Goal: Information Seeking & Learning: Learn about a topic

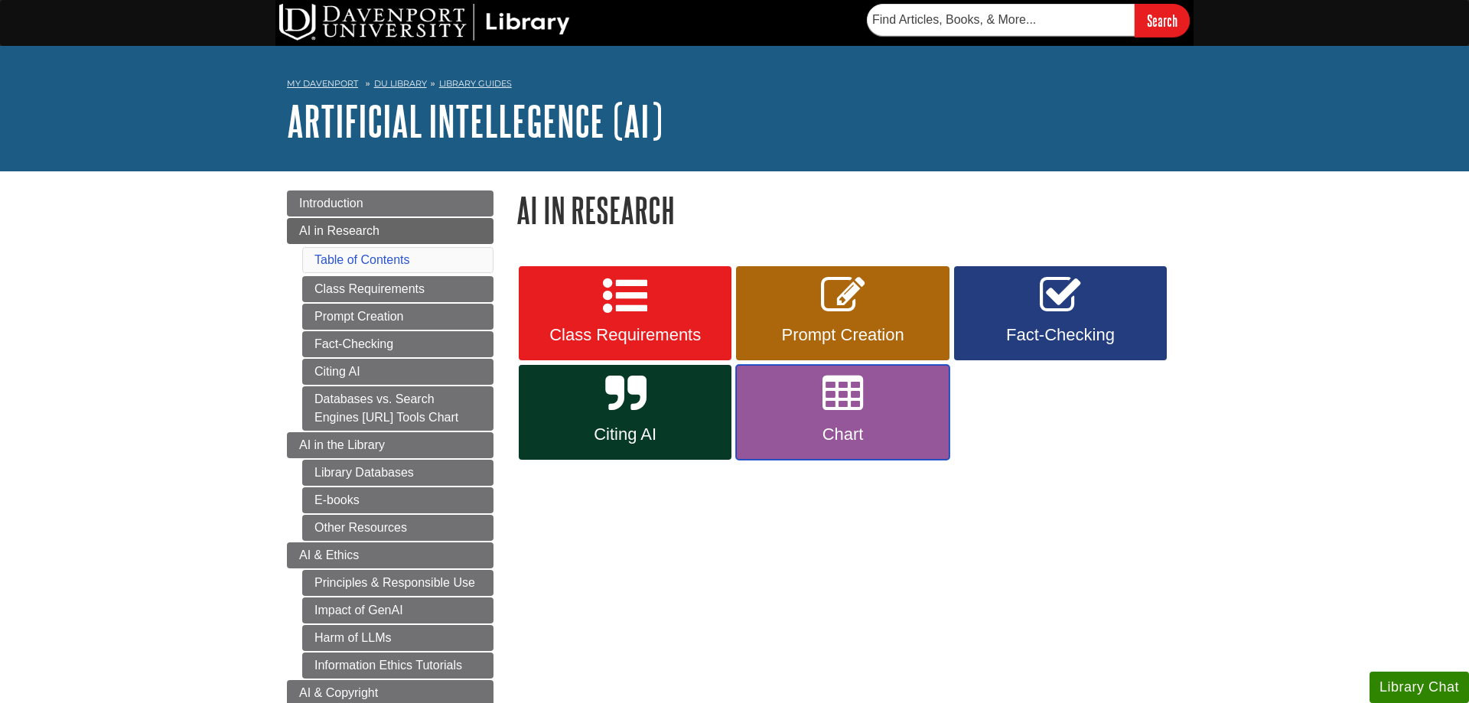
click at [921, 442] on span "Chart" at bounding box center [843, 435] width 190 height 20
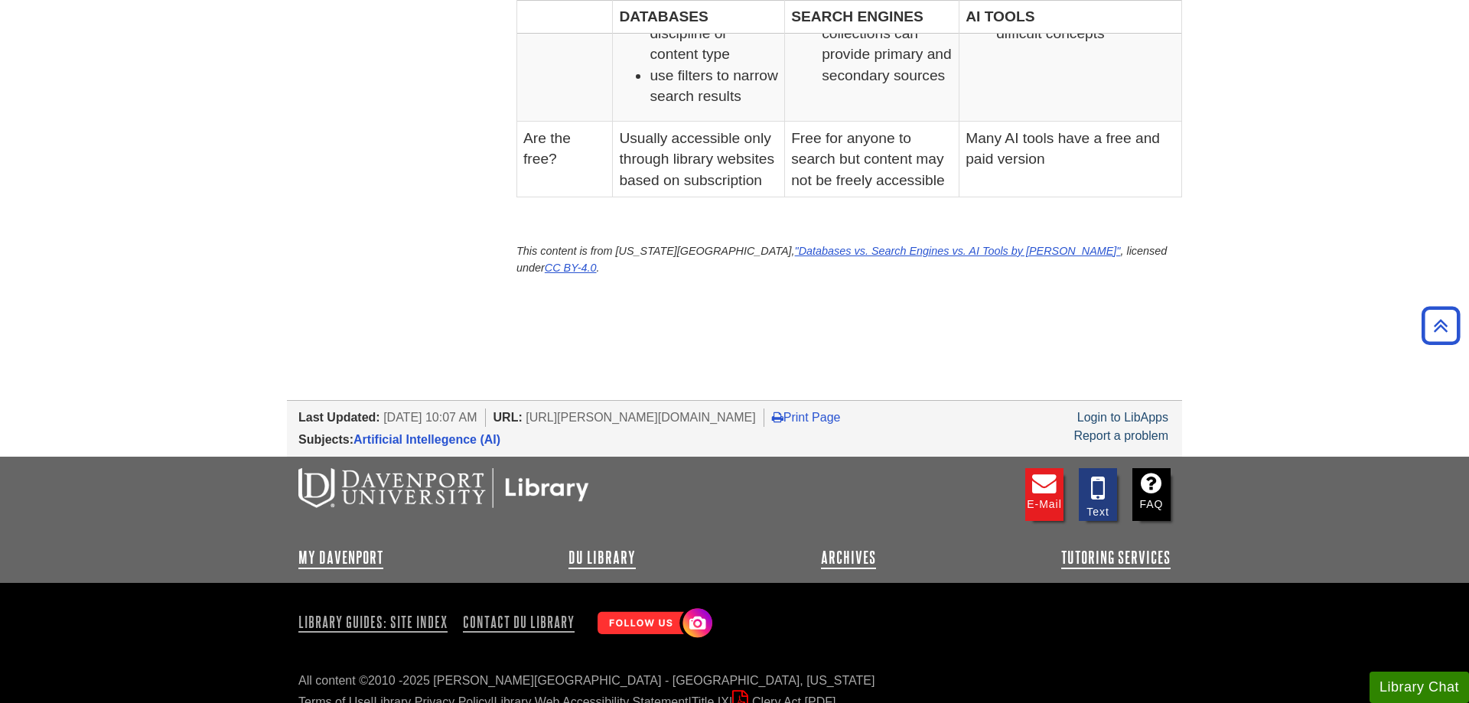
scroll to position [811, 0]
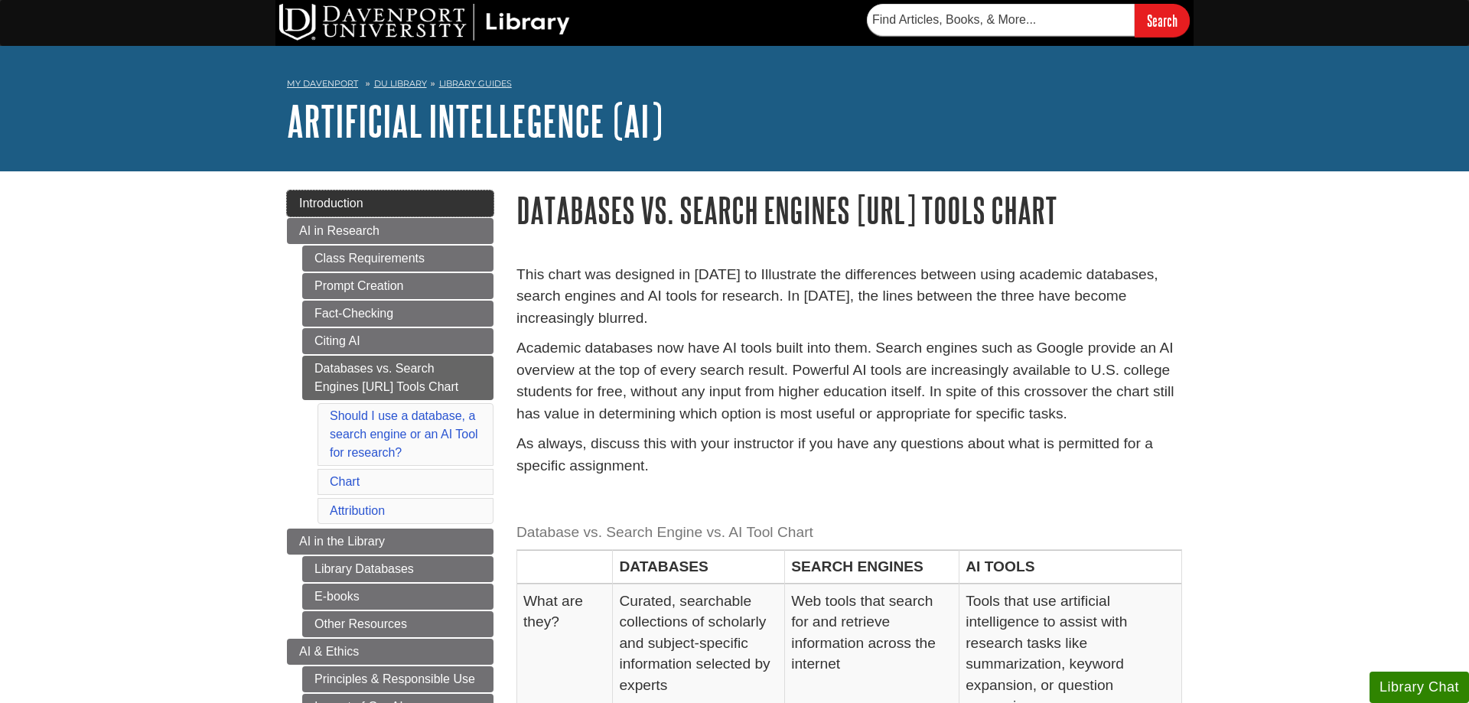
click at [317, 197] on span "Introduction" at bounding box center [331, 203] width 64 height 13
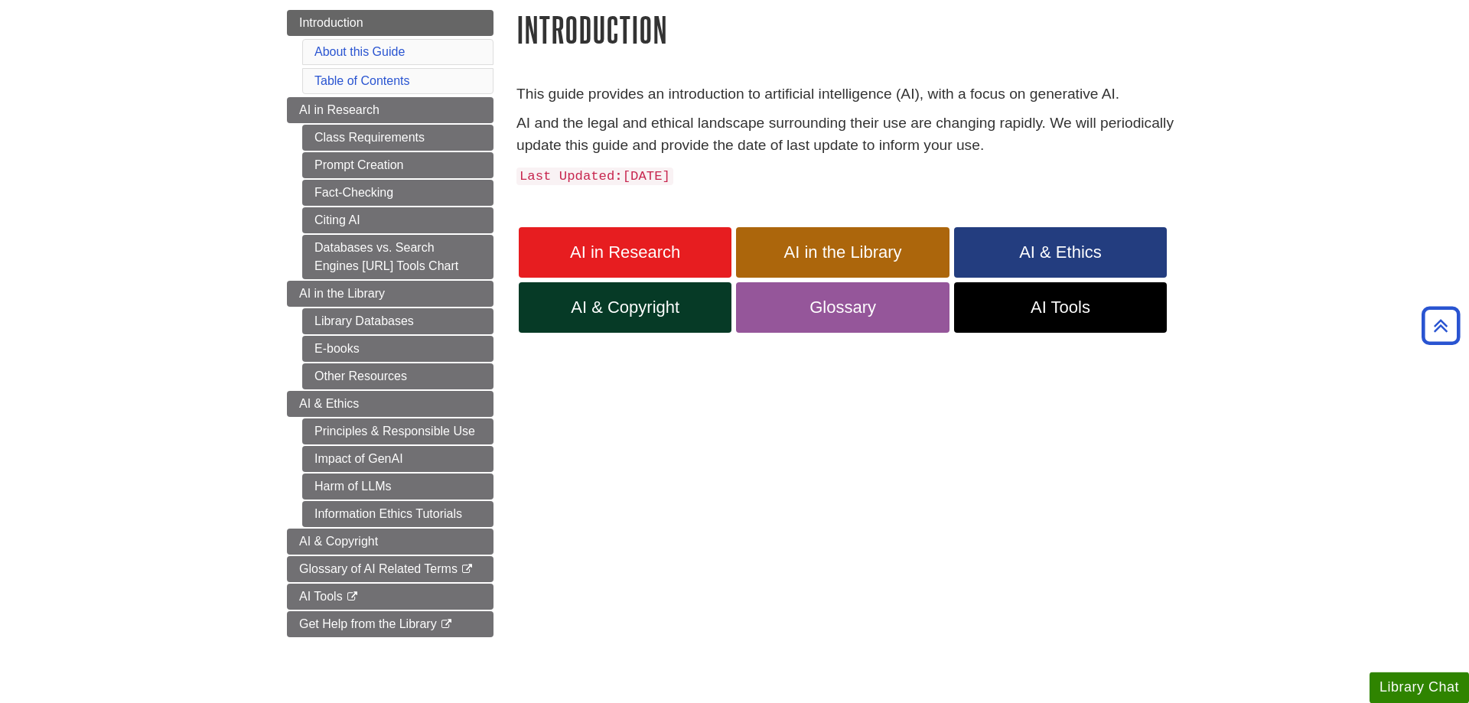
scroll to position [156, 0]
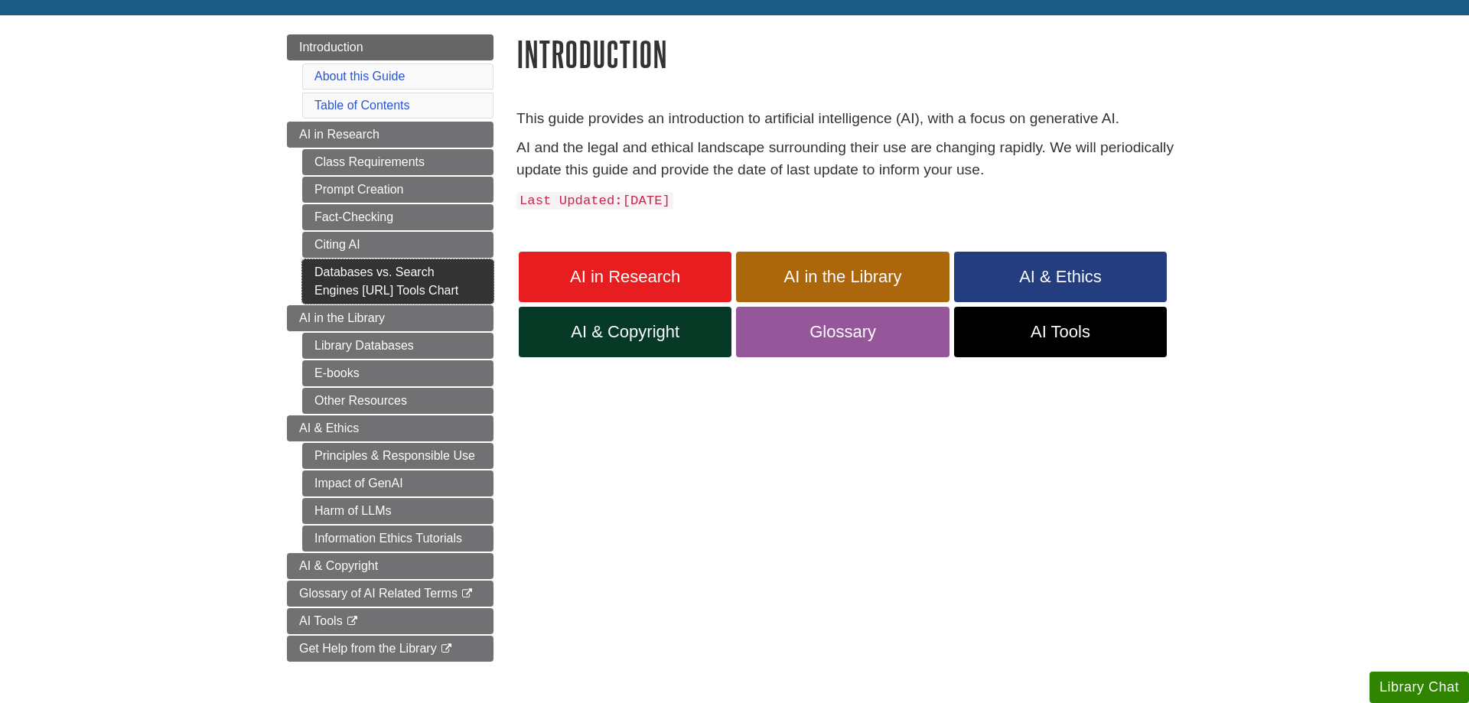
click at [305, 278] on link "Databases vs. Search Engines [URL] Tools Chart" at bounding box center [397, 281] width 191 height 44
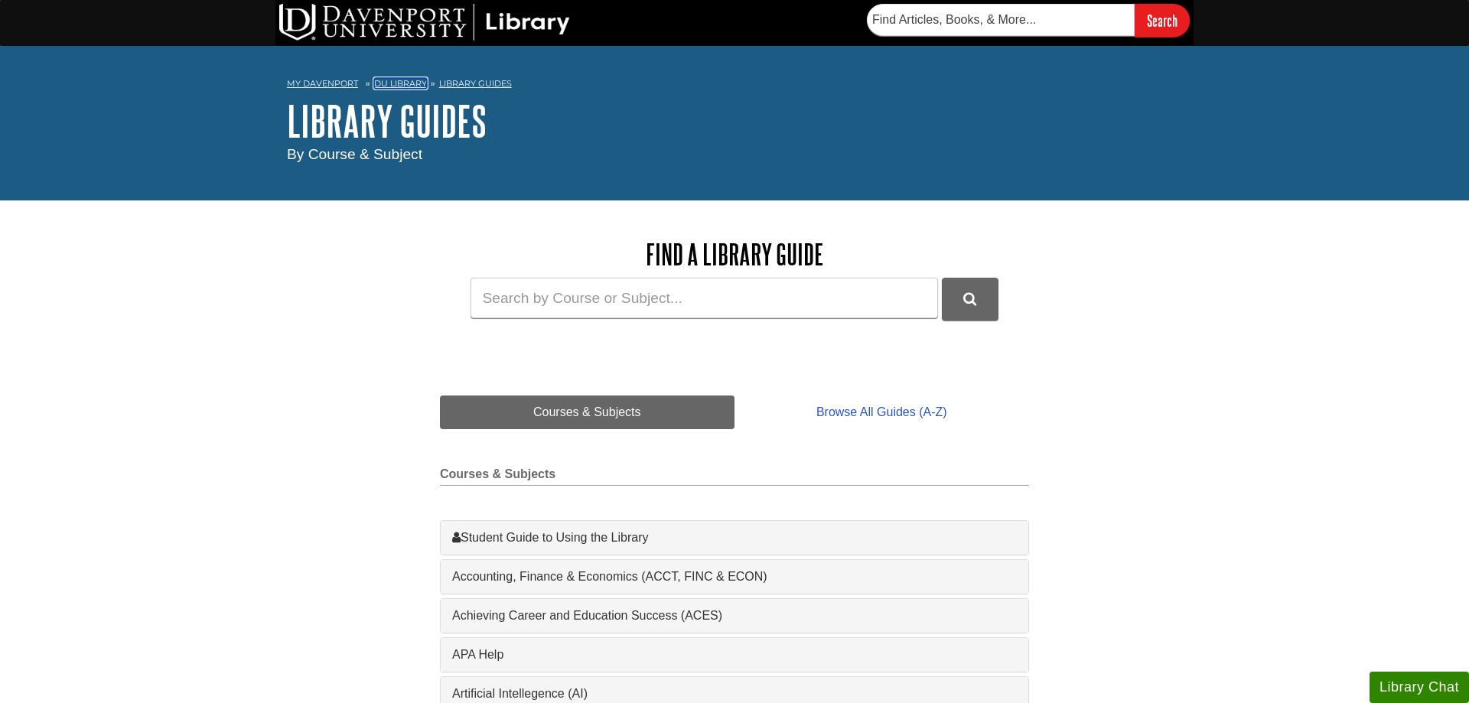
click at [410, 82] on link "DU Library" at bounding box center [400, 83] width 53 height 11
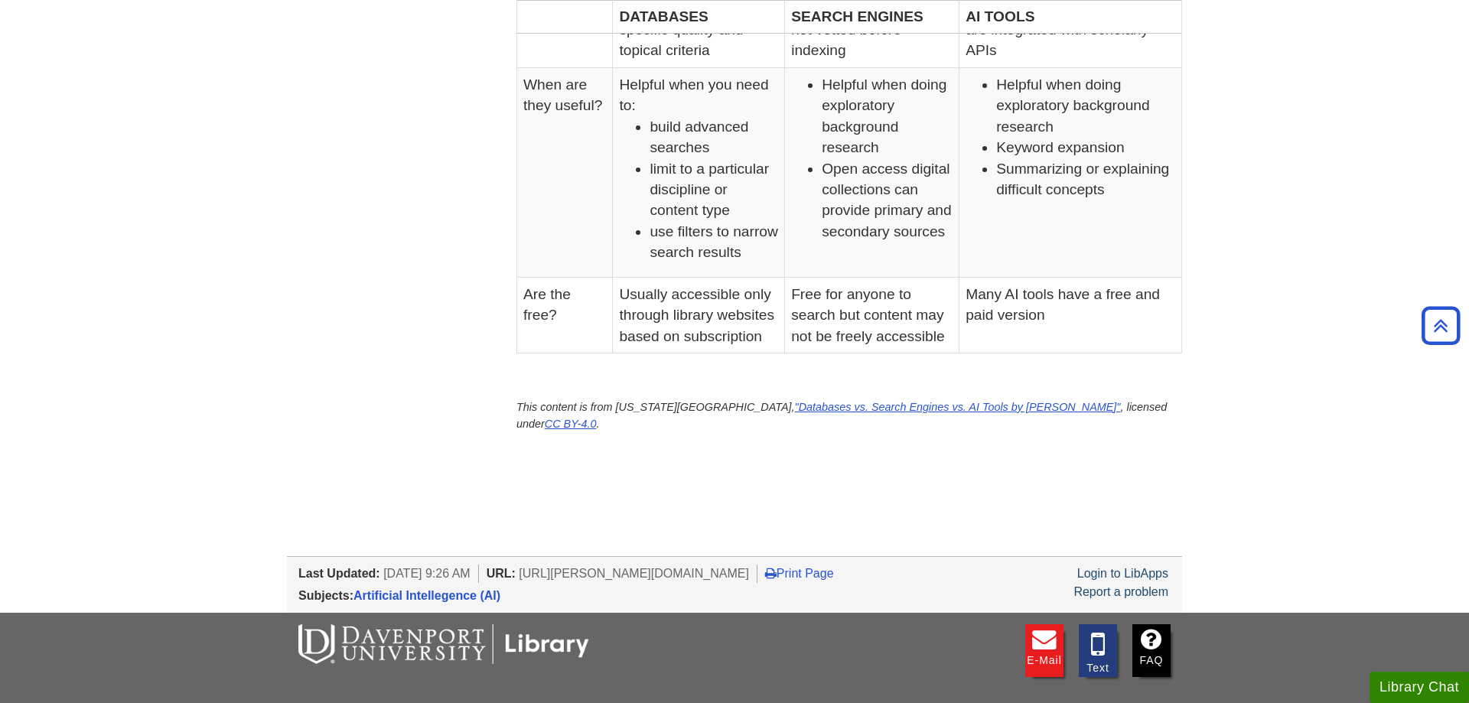
scroll to position [733, 0]
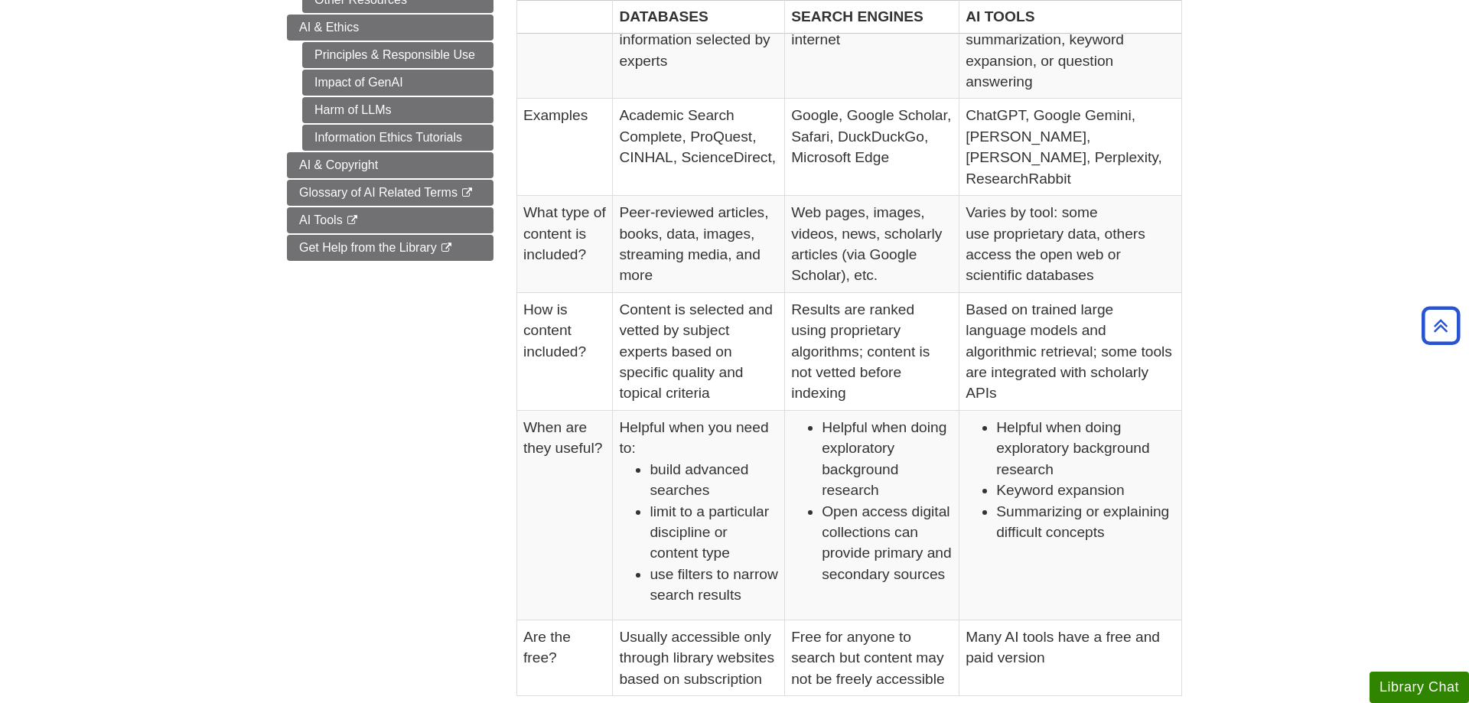
scroll to position [312, 0]
